Goal: Task Accomplishment & Management: Manage account settings

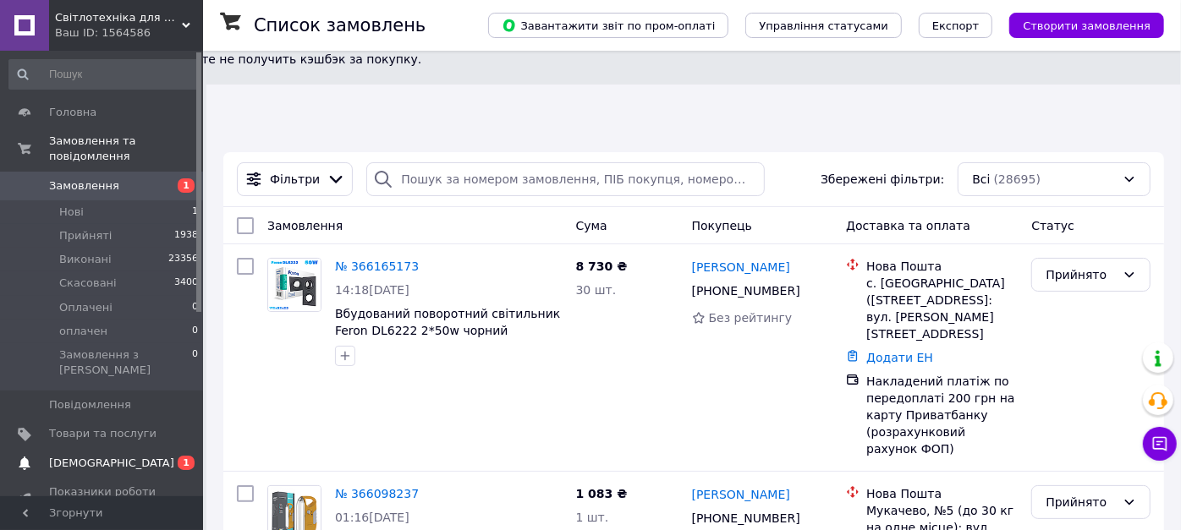
click at [97, 456] on span "[DEMOGRAPHIC_DATA]" at bounding box center [111, 463] width 125 height 15
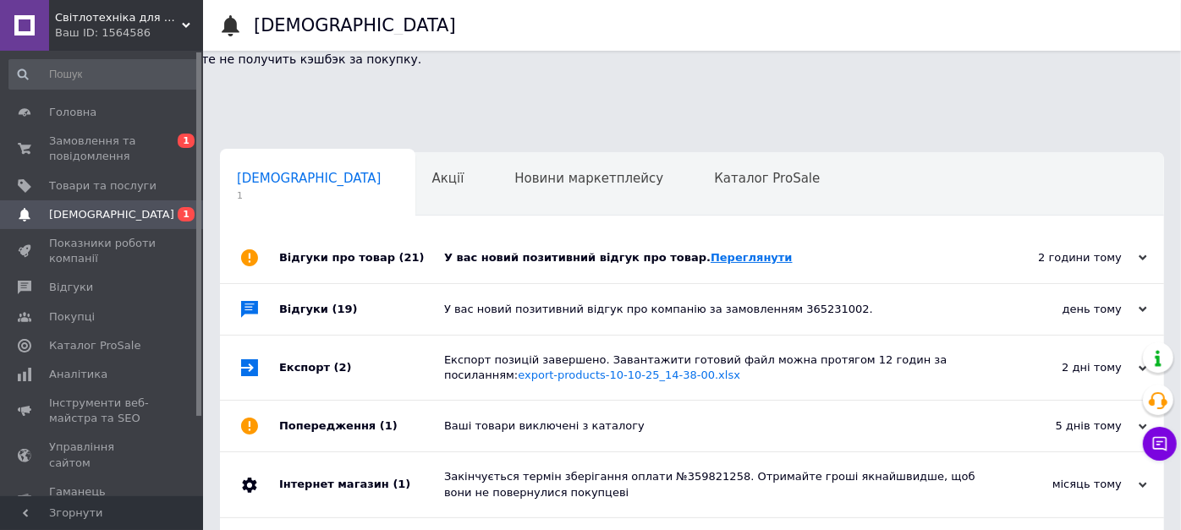
click at [711, 251] on link "Переглянути" at bounding box center [752, 257] width 82 height 13
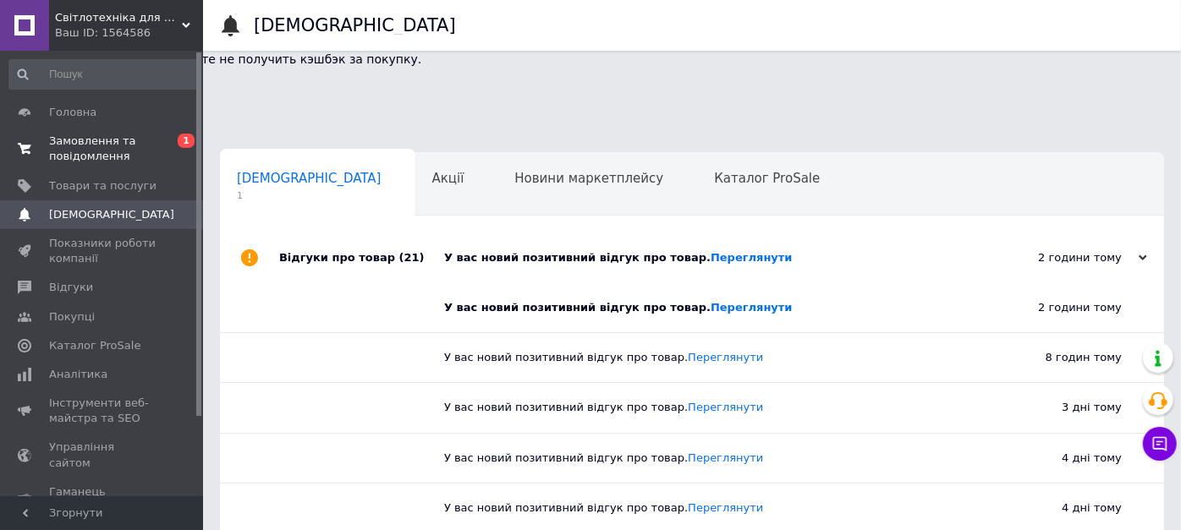
click at [82, 146] on span "Замовлення та повідомлення" at bounding box center [102, 149] width 107 height 30
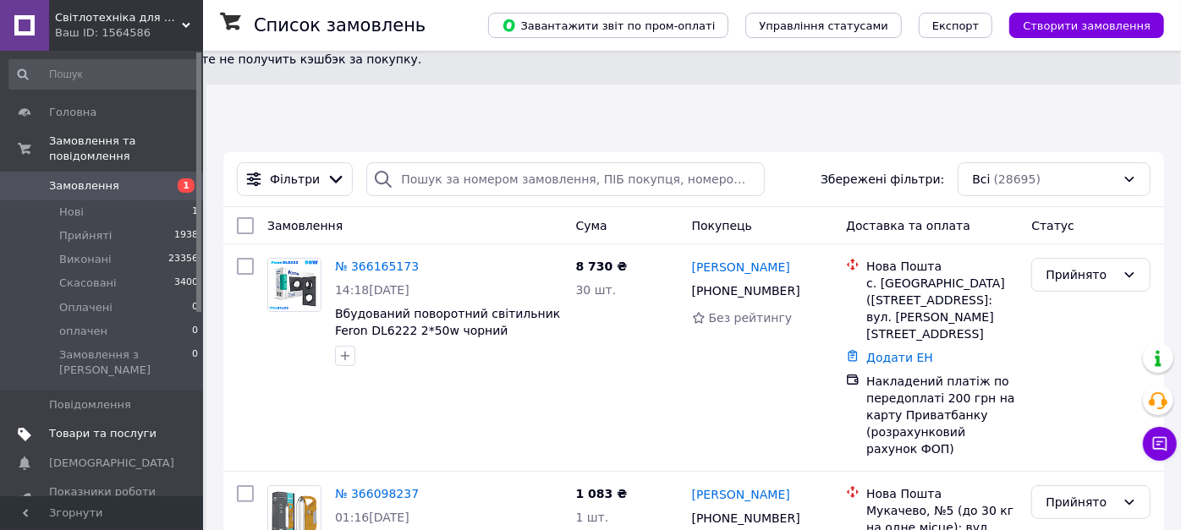
click at [123, 426] on span "Товари та послуги" at bounding box center [102, 433] width 107 height 15
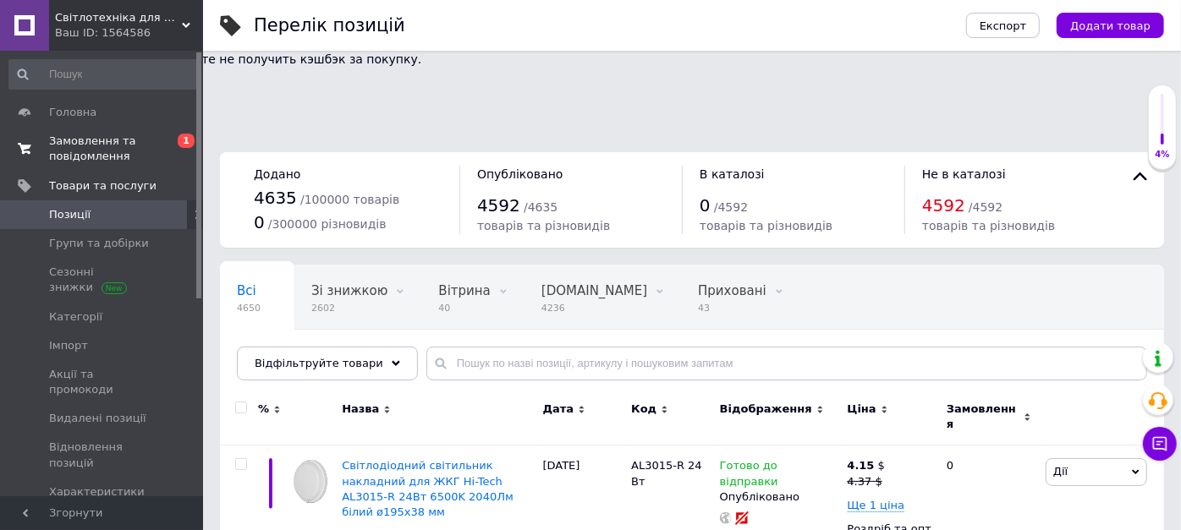
click at [111, 143] on span "Замовлення та повідомлення" at bounding box center [102, 149] width 107 height 30
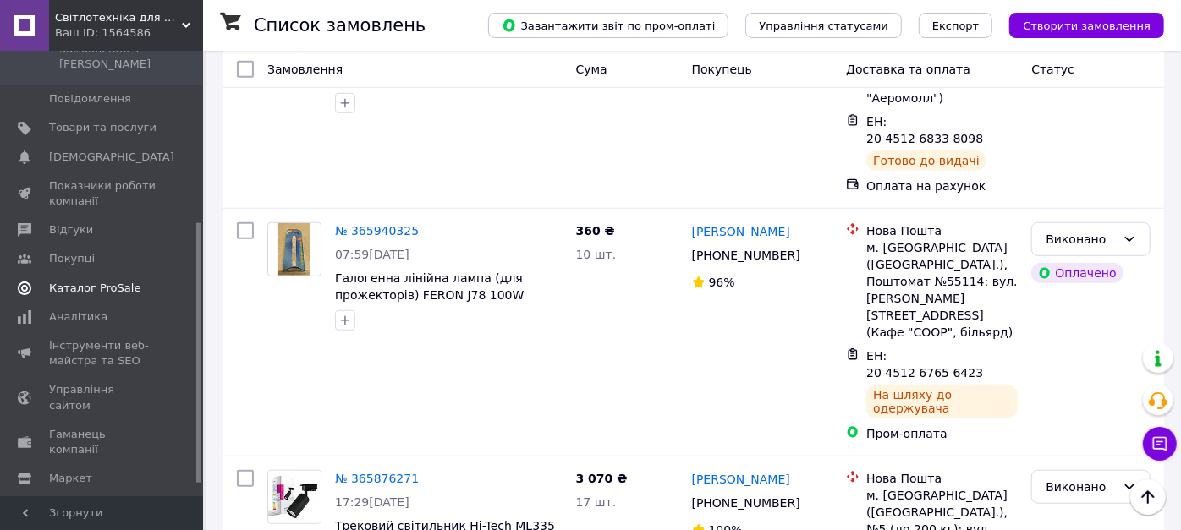
scroll to position [315, 0]
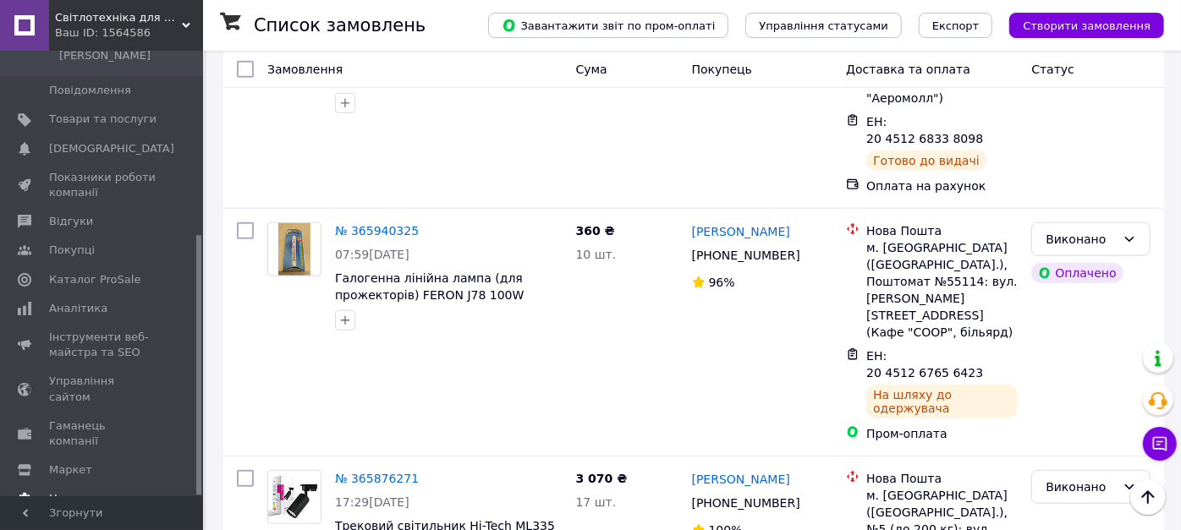
click at [90, 492] on span "Налаштування" at bounding box center [92, 499] width 86 height 15
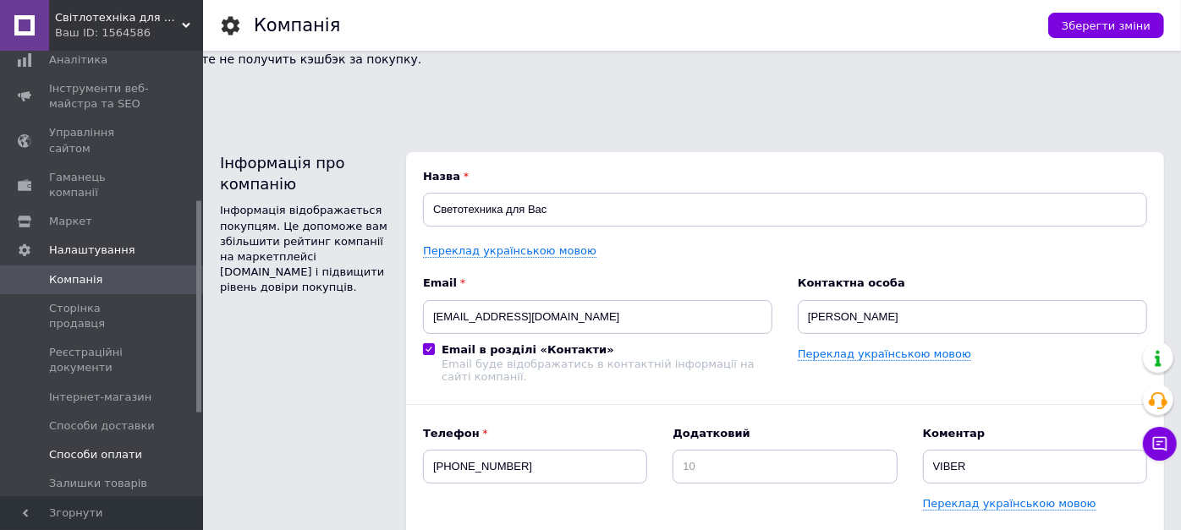
click at [112, 448] on span "Способи оплати" at bounding box center [95, 455] width 93 height 15
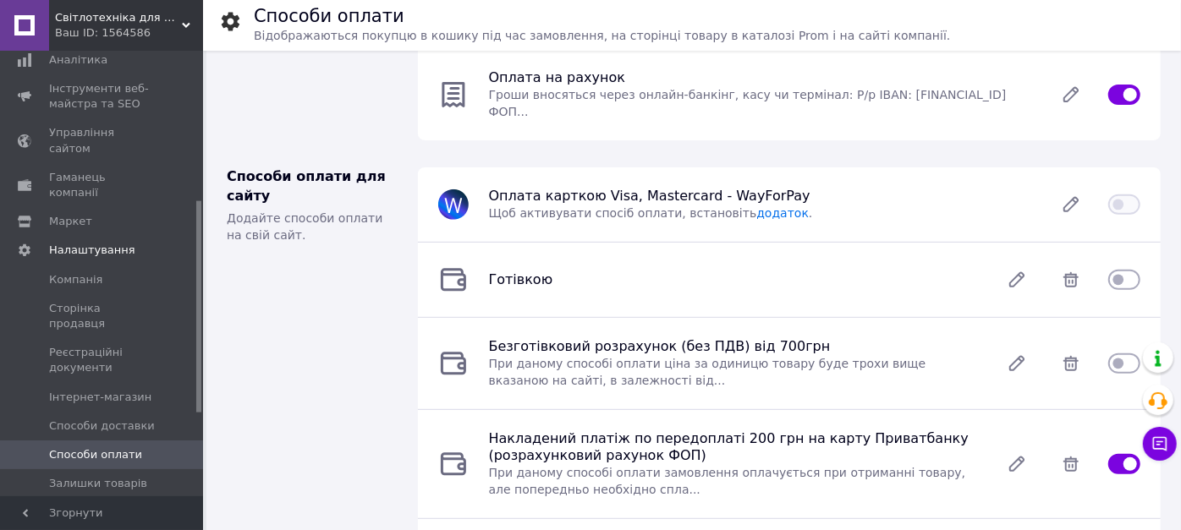
scroll to position [376, 0]
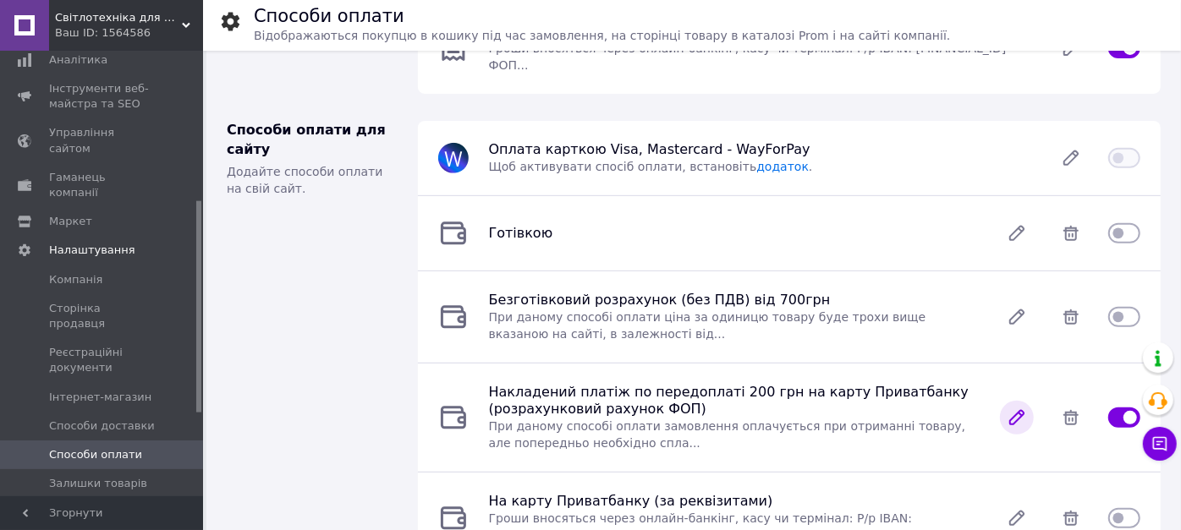
click at [1008, 401] on icon at bounding box center [1017, 418] width 34 height 34
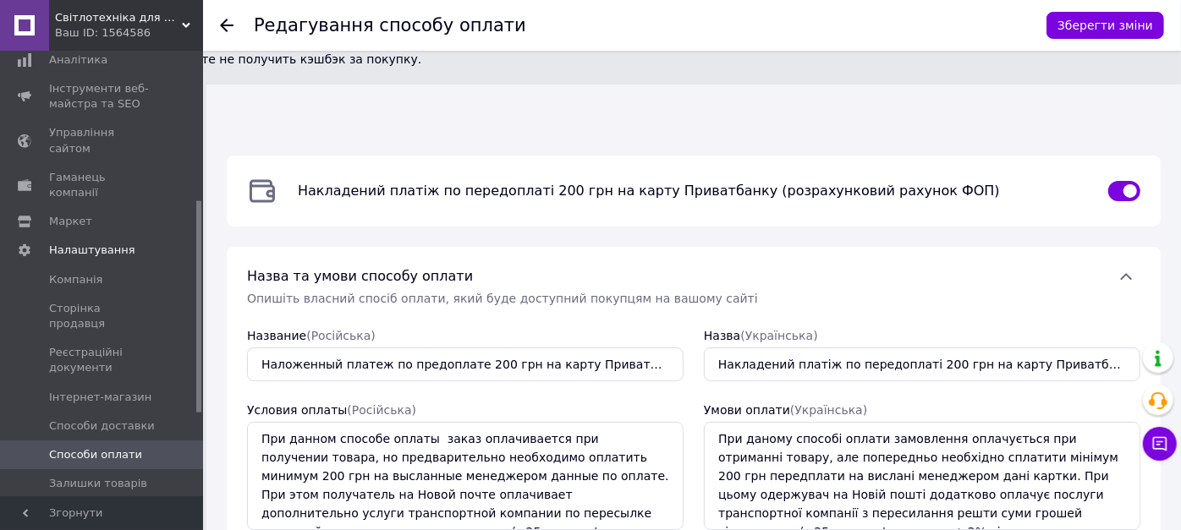
scroll to position [89, 0]
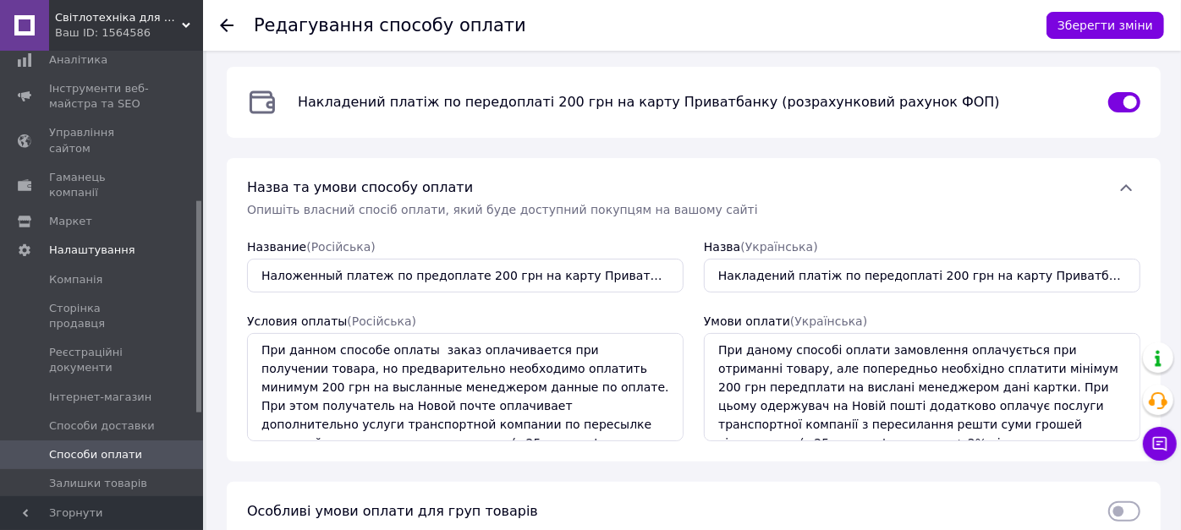
click at [229, 26] on icon at bounding box center [227, 26] width 14 height 14
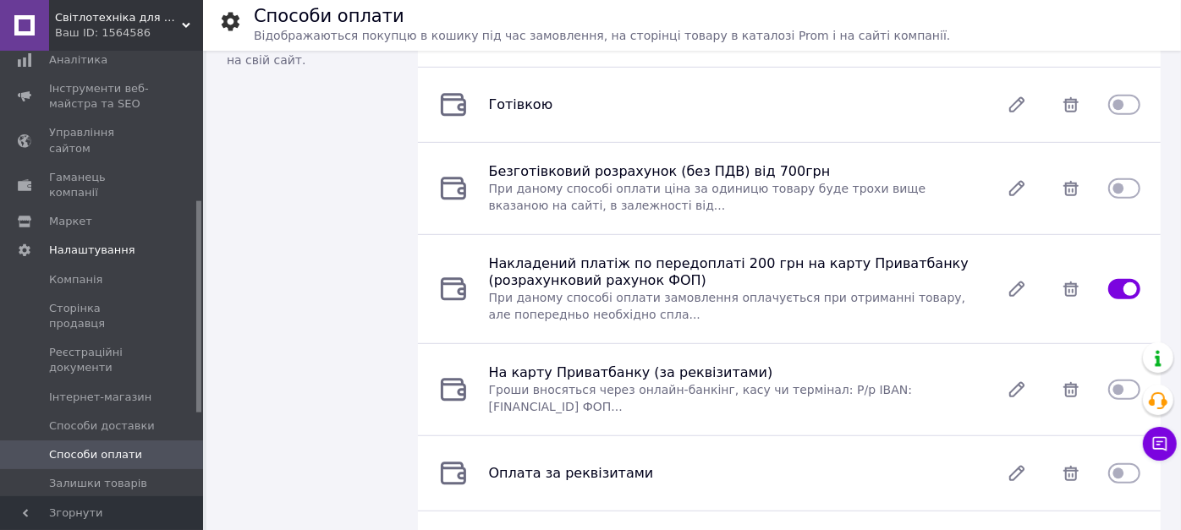
scroll to position [410, 0]
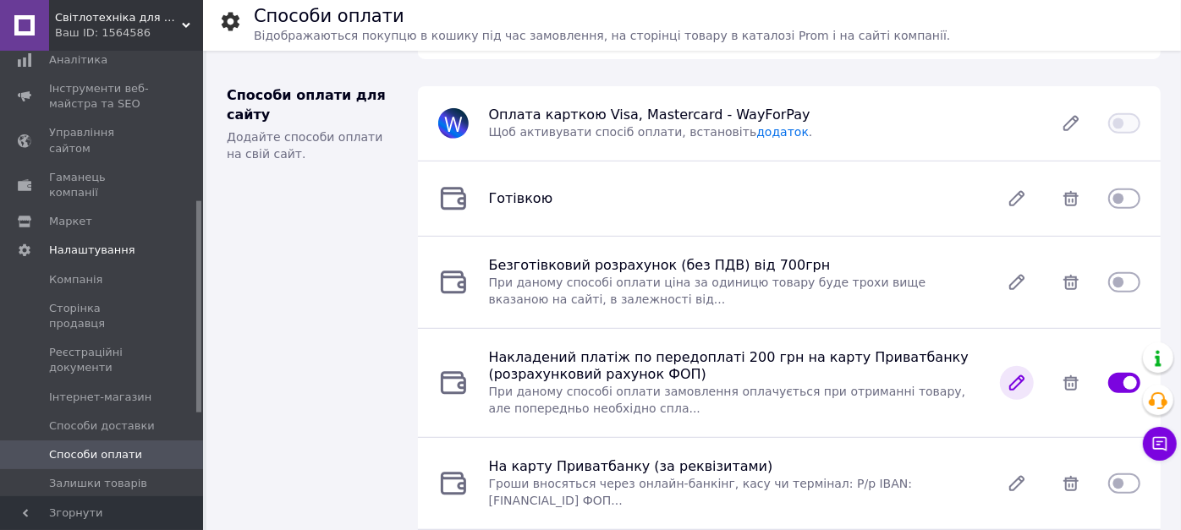
click at [1009, 366] on icon at bounding box center [1017, 383] width 34 height 34
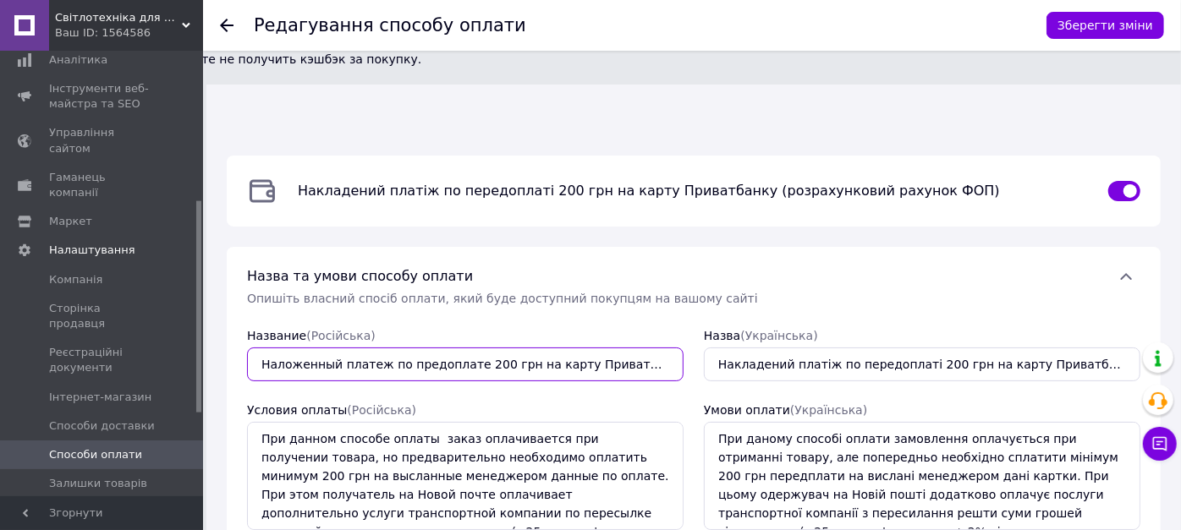
scroll to position [0, 83]
drag, startPoint x: 260, startPoint y: 272, endPoint x: 680, endPoint y: 284, distance: 420.7
click at [680, 348] on input "Наложенный платеж по предоплате 200 грн на карту Приватбанка (расчётный счёт ФО…" at bounding box center [465, 365] width 437 height 34
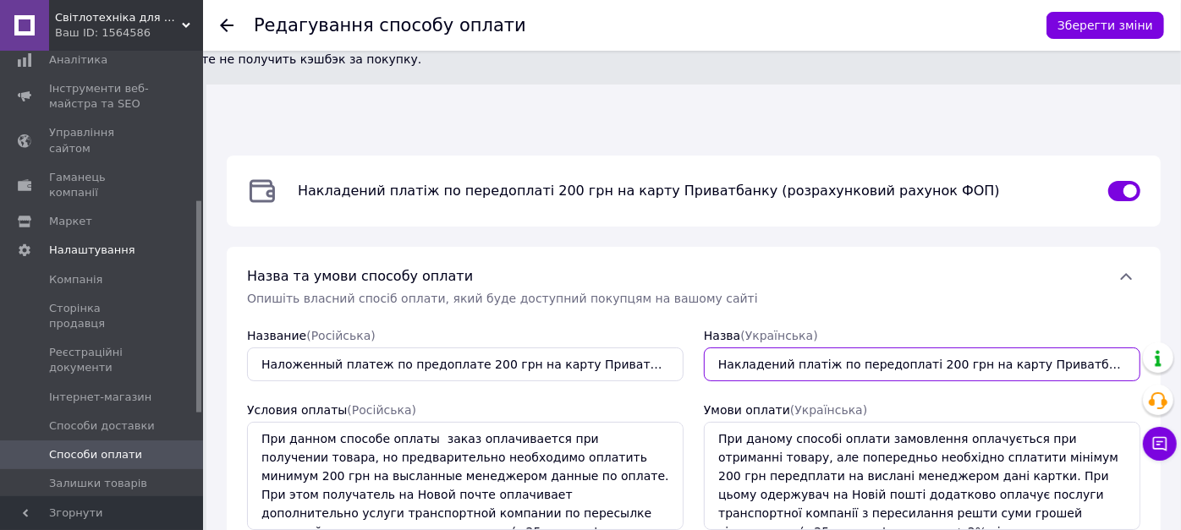
scroll to position [0, 118]
drag, startPoint x: 722, startPoint y: 280, endPoint x: 1155, endPoint y: 283, distance: 433.2
click at [1155, 283] on div "Назва та умови способу оплати   Опишіть власний спосіб оплати, який буде доступ…" at bounding box center [694, 399] width 934 height 304
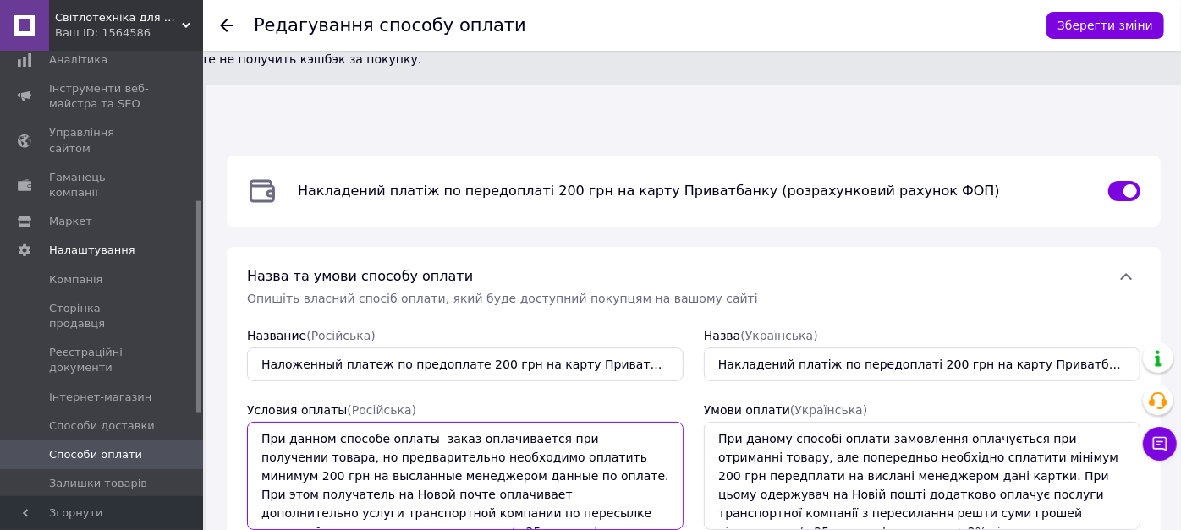
scroll to position [19, 0]
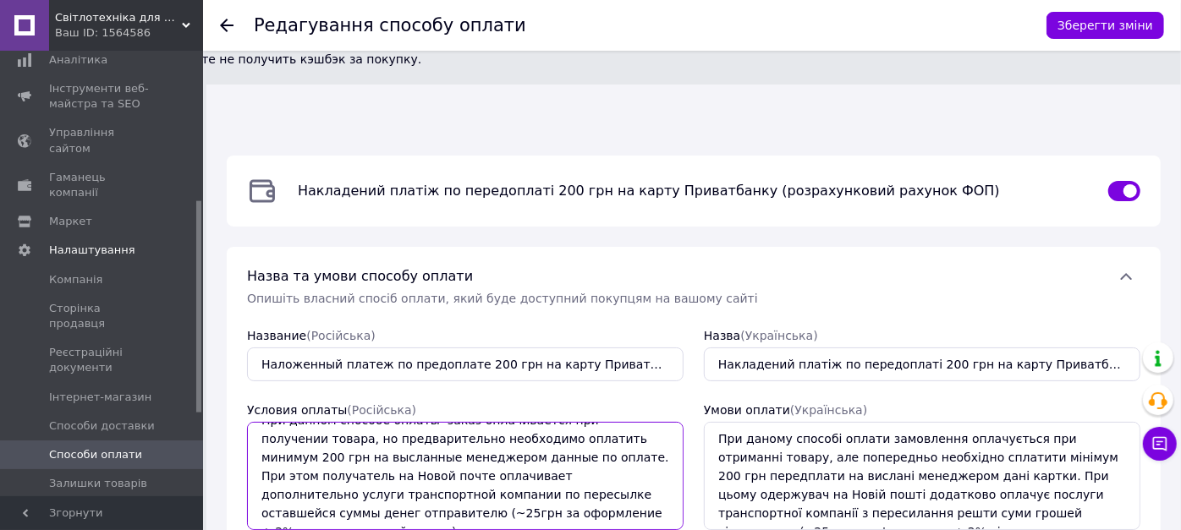
drag, startPoint x: 261, startPoint y: 351, endPoint x: 548, endPoint y: 438, distance: 300.6
click at [548, 438] on textarea "При данном способе оплаты заказ оплачивается при получении товара, но предварит…" at bounding box center [465, 476] width 437 height 108
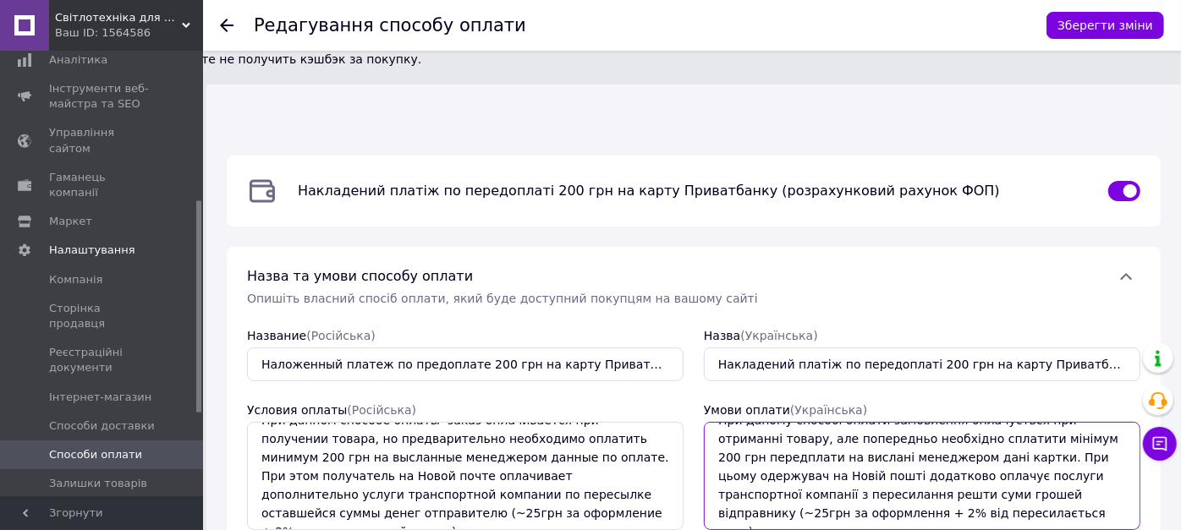
drag, startPoint x: 711, startPoint y: 354, endPoint x: 1083, endPoint y: 435, distance: 381.0
click at [1083, 435] on textarea "При даному способі оплати замовлення оплачується при отриманні товару, але попе…" at bounding box center [922, 476] width 437 height 108
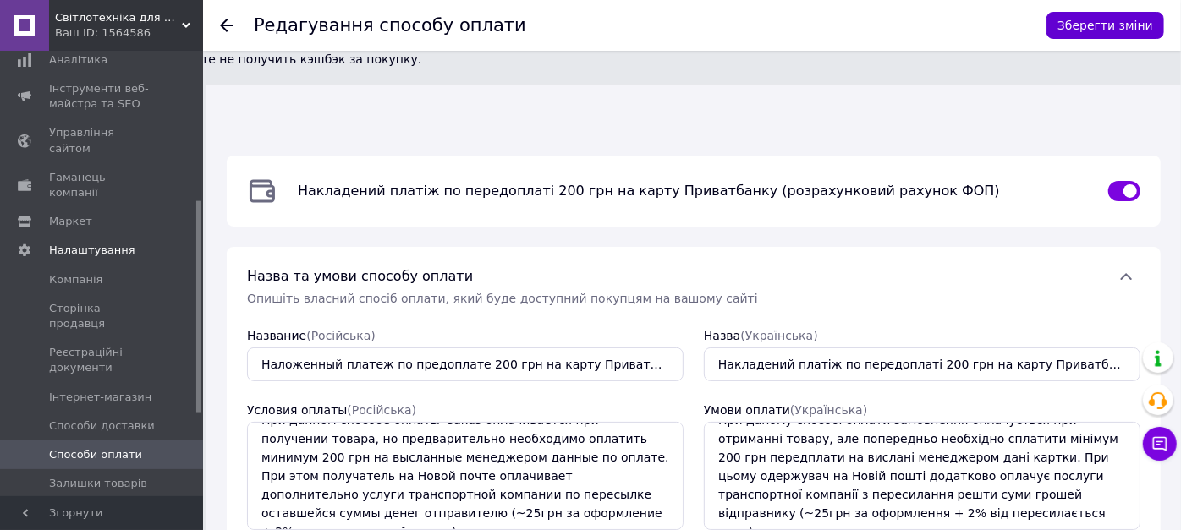
click at [1097, 30] on button "Зберегти зміни" at bounding box center [1106, 25] width 118 height 27
click at [227, 26] on icon at bounding box center [227, 26] width 14 height 14
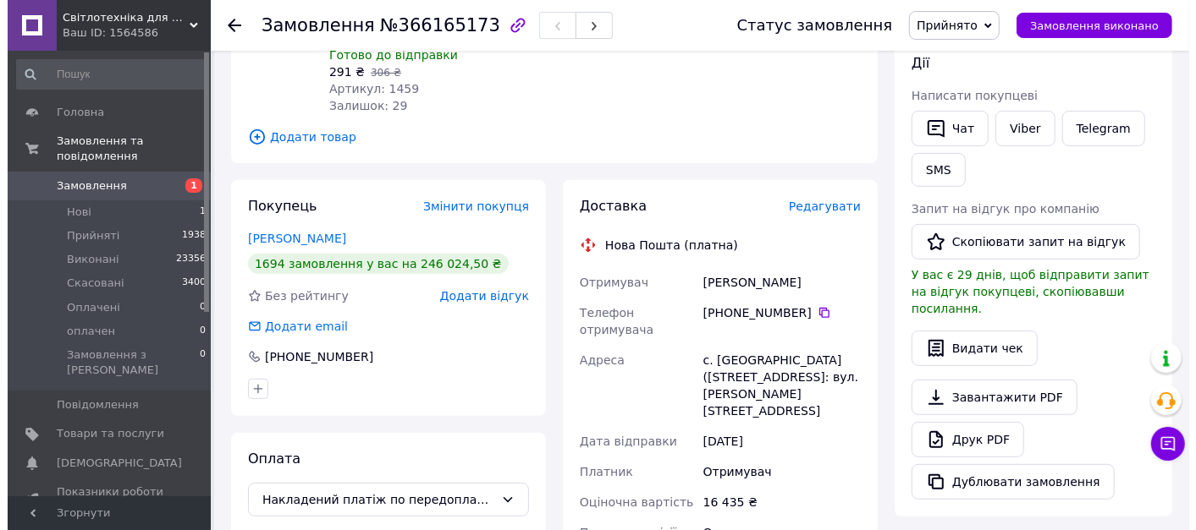
scroll to position [282, 0]
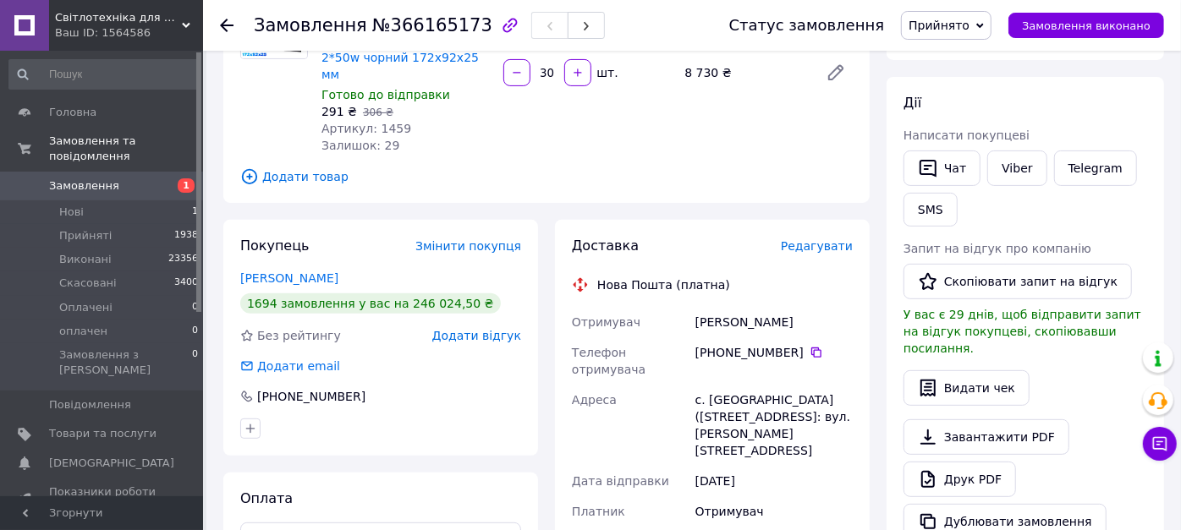
click at [823, 239] on span "Редагувати" at bounding box center [817, 246] width 72 height 14
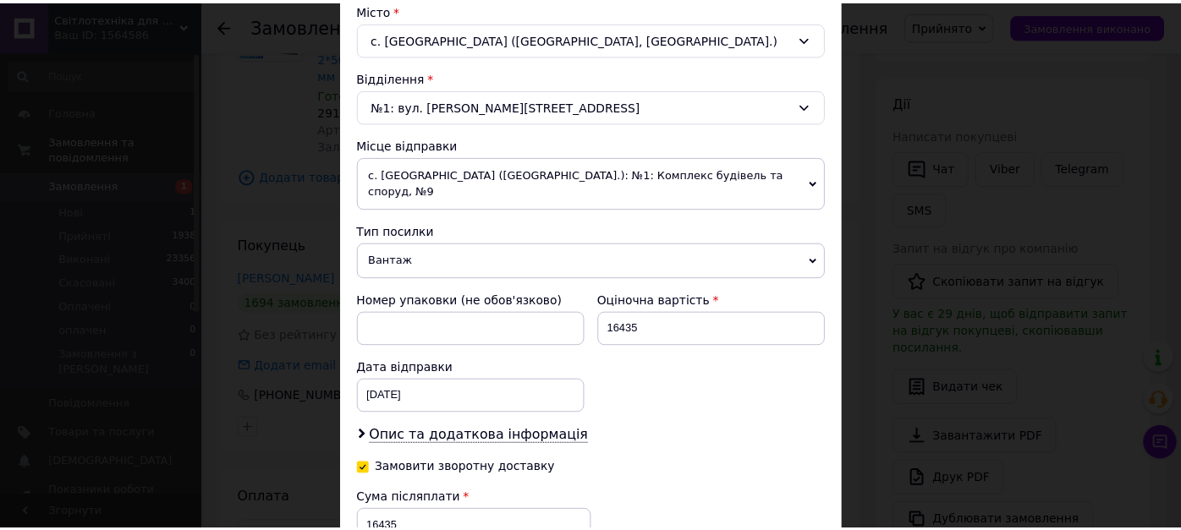
scroll to position [470, 0]
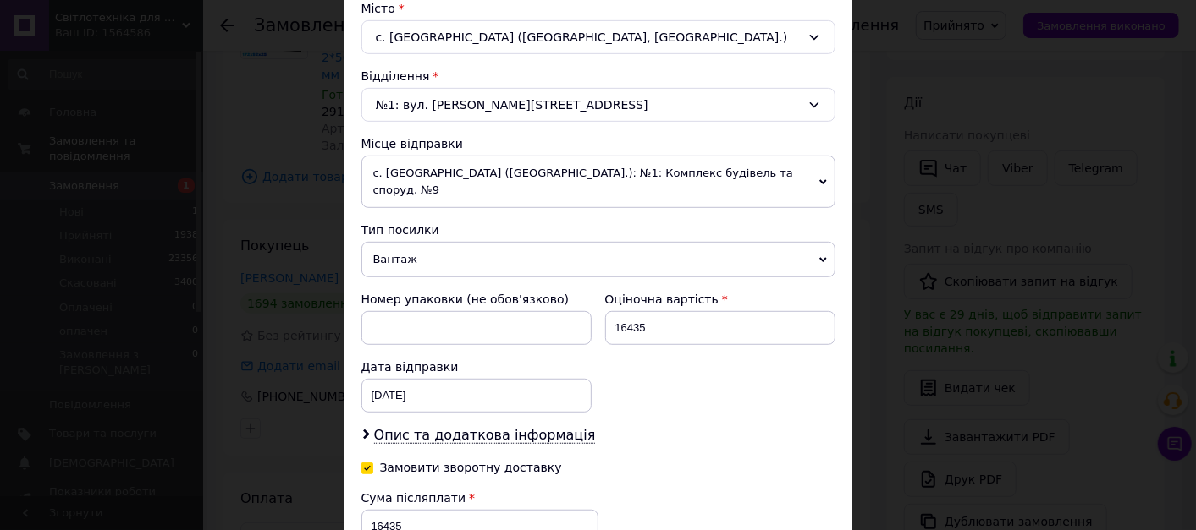
click at [888, 308] on div "× Редагування доставки Спосіб доставки Нова Пошта (платна) Платник Отримувач Ві…" at bounding box center [598, 265] width 1196 height 530
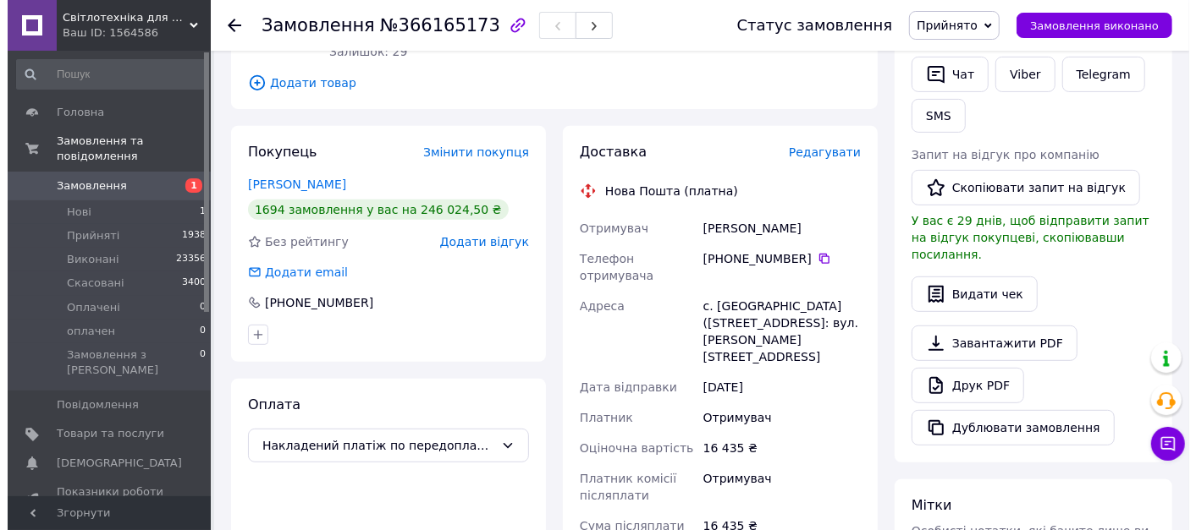
scroll to position [282, 0]
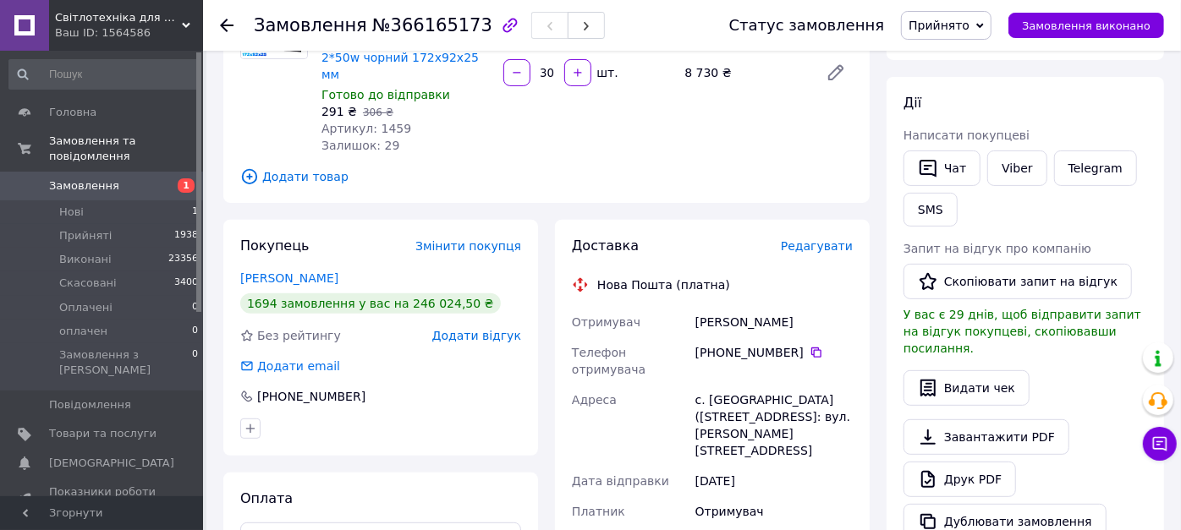
click at [836, 239] on span "Редагувати" at bounding box center [817, 246] width 72 height 14
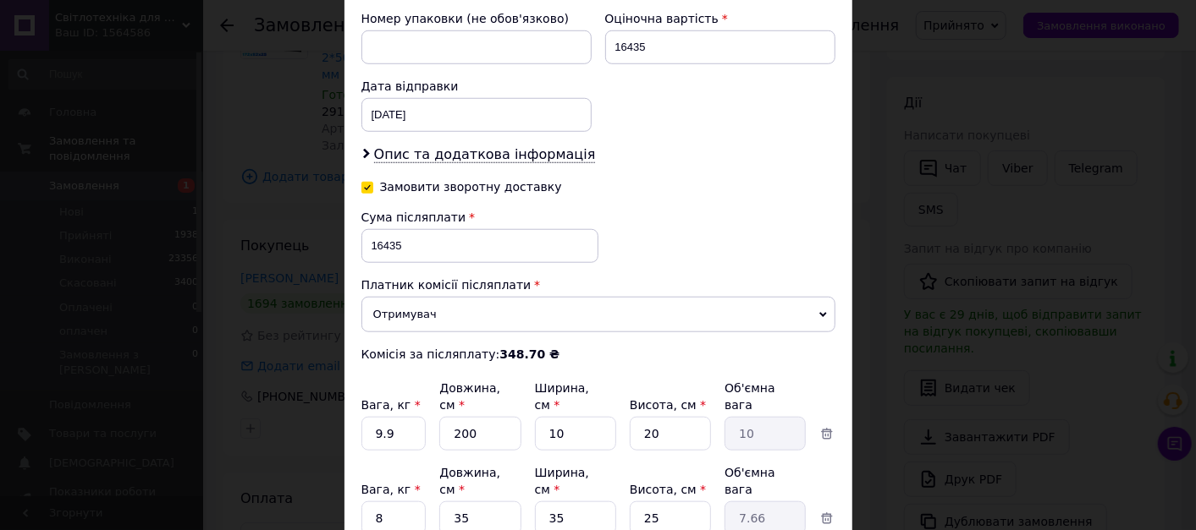
scroll to position [846, 0]
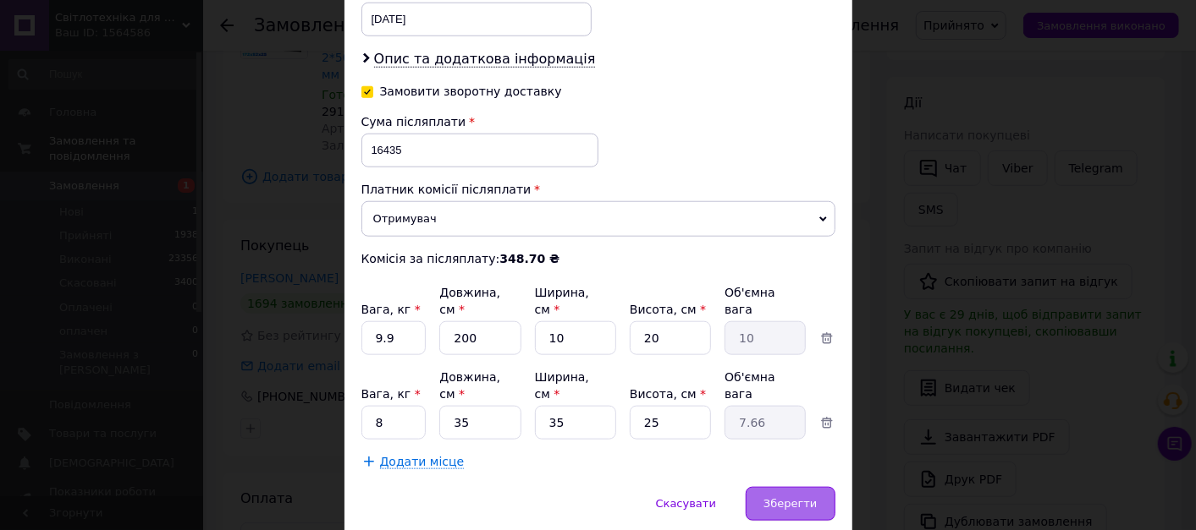
click at [778, 497] on span "Зберегти" at bounding box center [789, 503] width 53 height 13
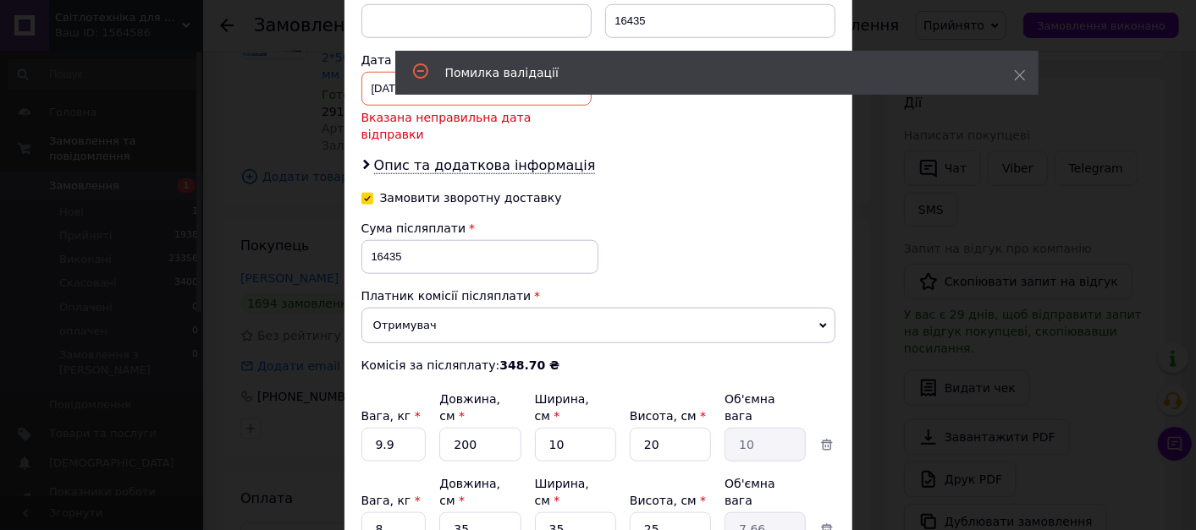
scroll to position [751, 0]
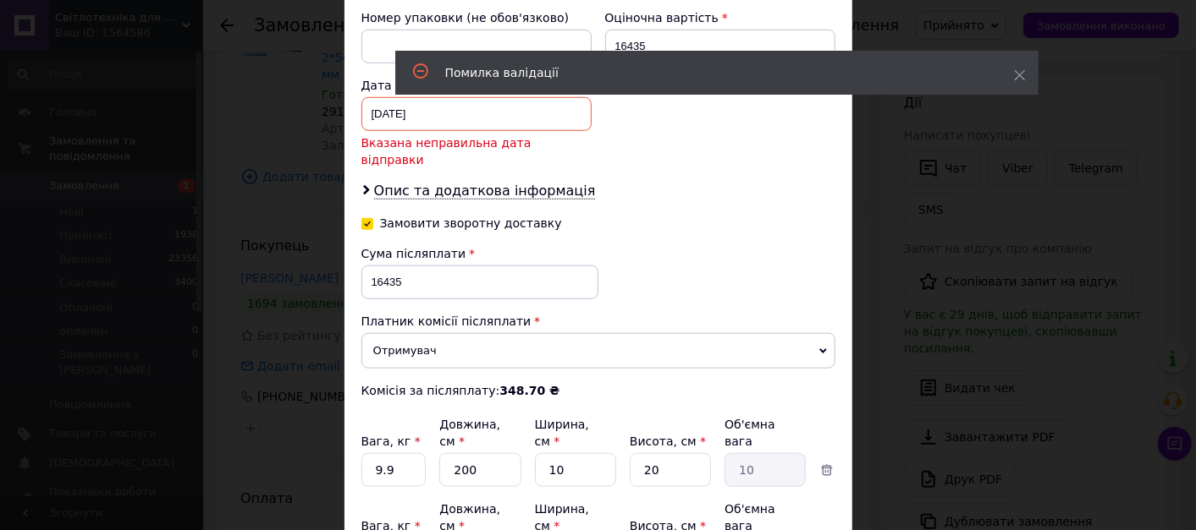
click at [384, 97] on div "02.10.2025 < 2025 > < Октябрь > Пн Вт Ср Чт Пт Сб Вс 29 30 1 2 3 4 5 6 7 8 9 10…" at bounding box center [476, 114] width 230 height 34
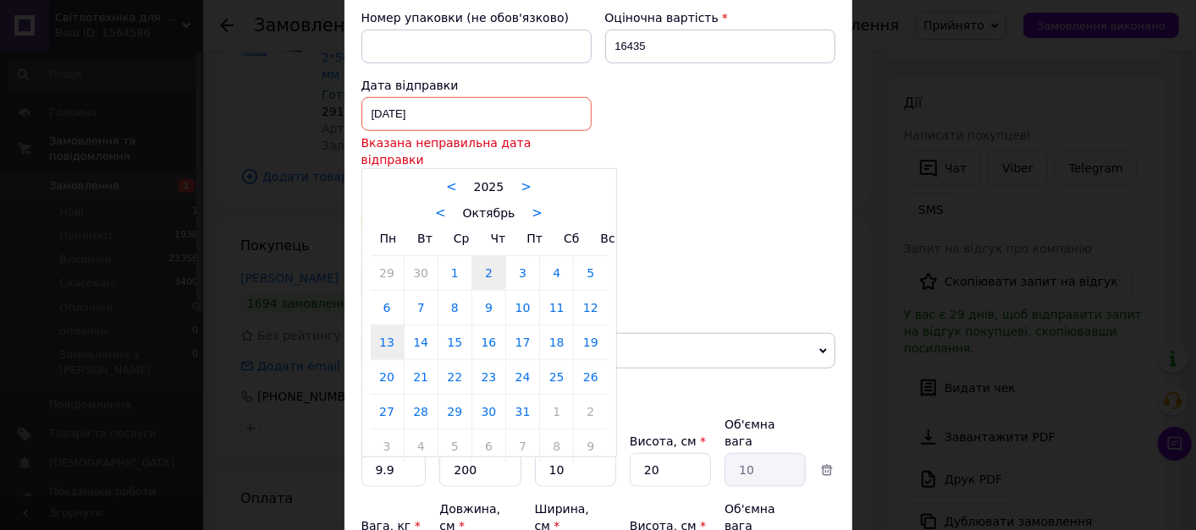
click at [389, 326] on link "13" at bounding box center [387, 343] width 33 height 34
type input "13.10.2025"
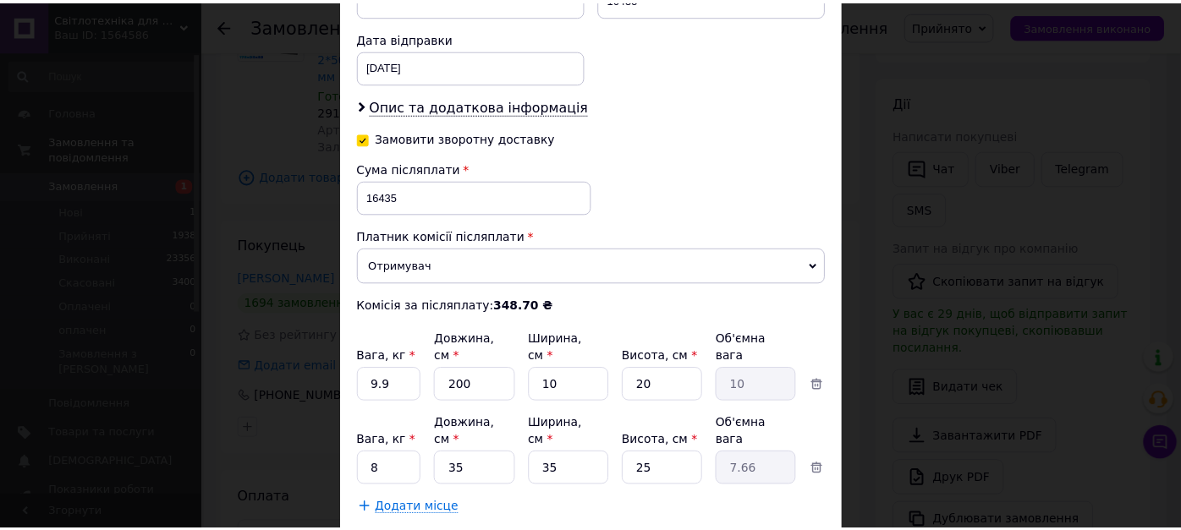
scroll to position [855, 0]
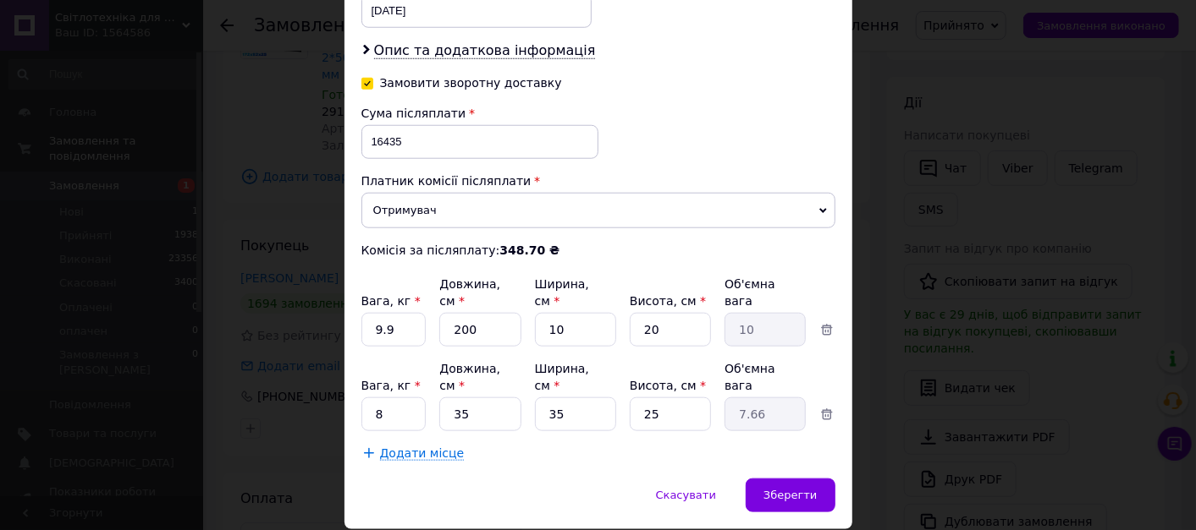
click at [762, 479] on div "Зберегти" at bounding box center [789, 496] width 89 height 34
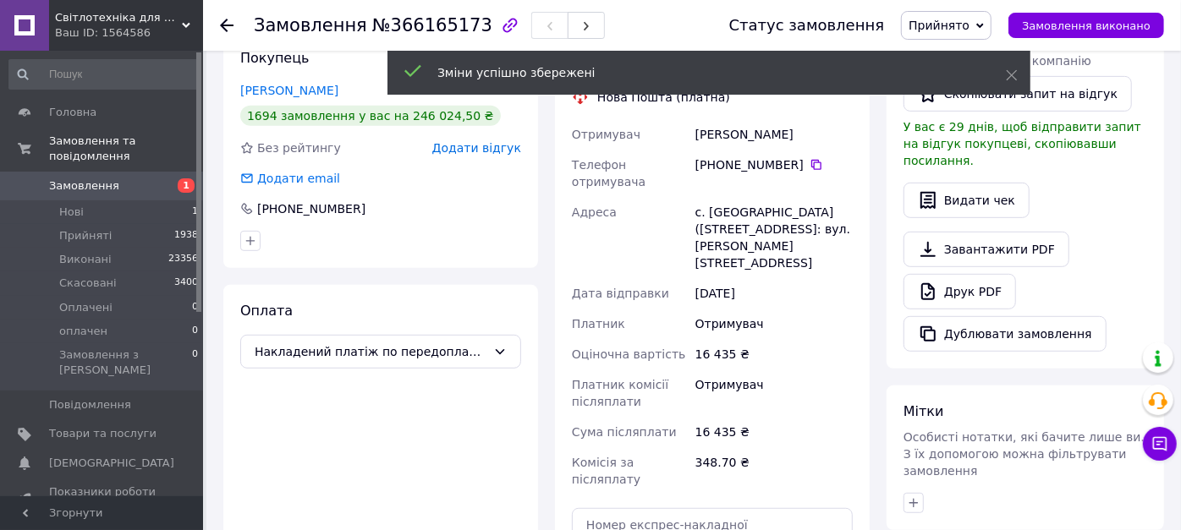
scroll to position [563, 0]
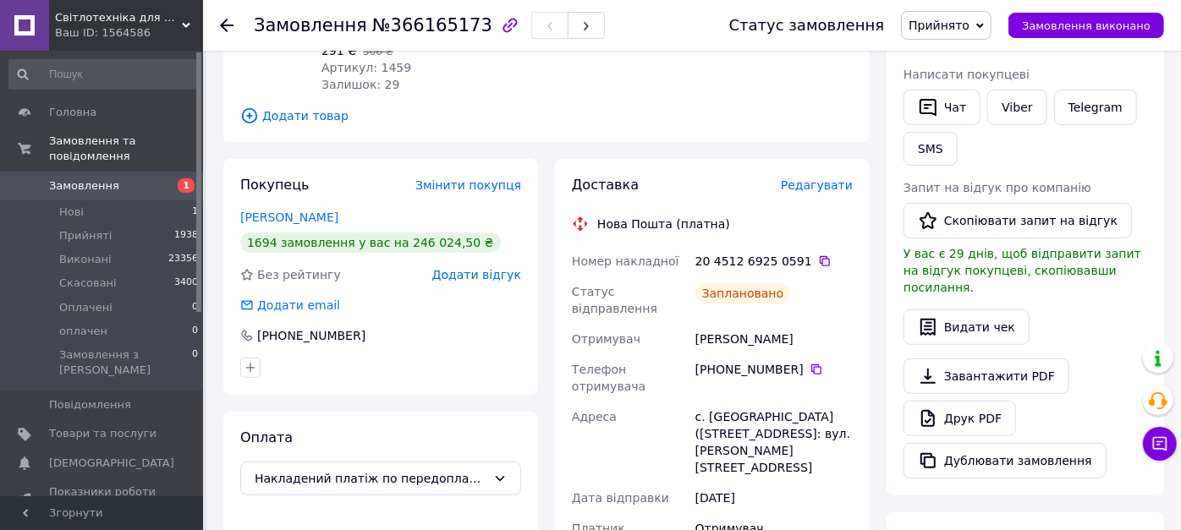
scroll to position [282, 0]
